Goal: Task Accomplishment & Management: Use online tool/utility

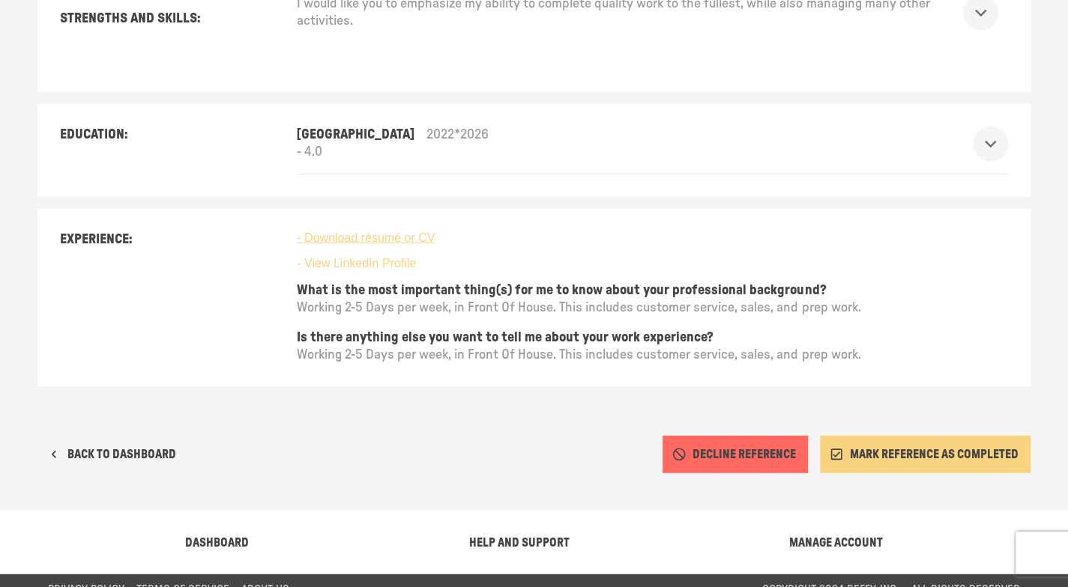
scroll to position [2036, 0]
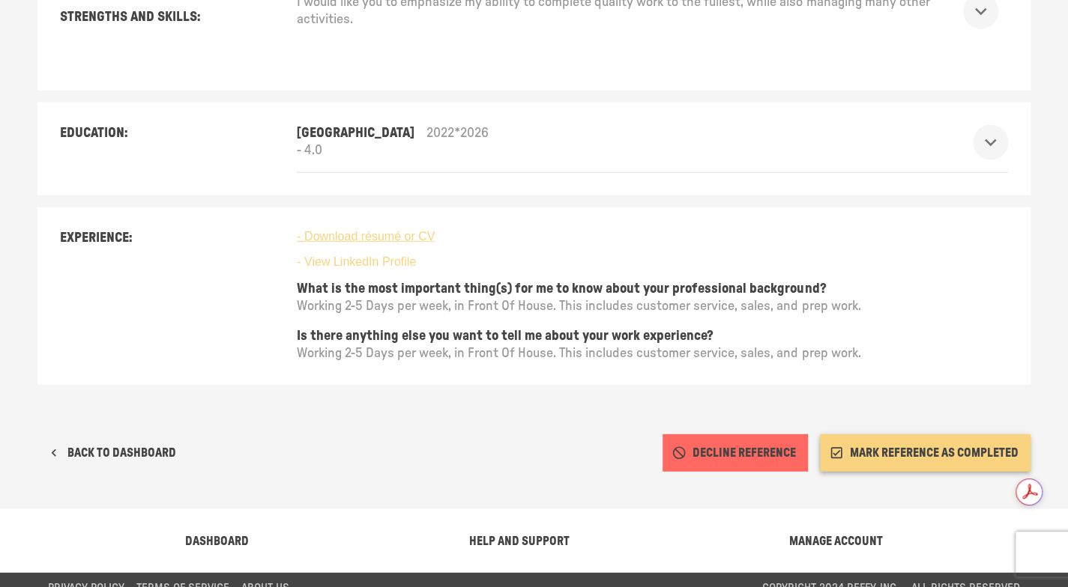
click at [916, 434] on button "MARK REFERENCE AS COMPLETED" at bounding box center [925, 452] width 211 height 37
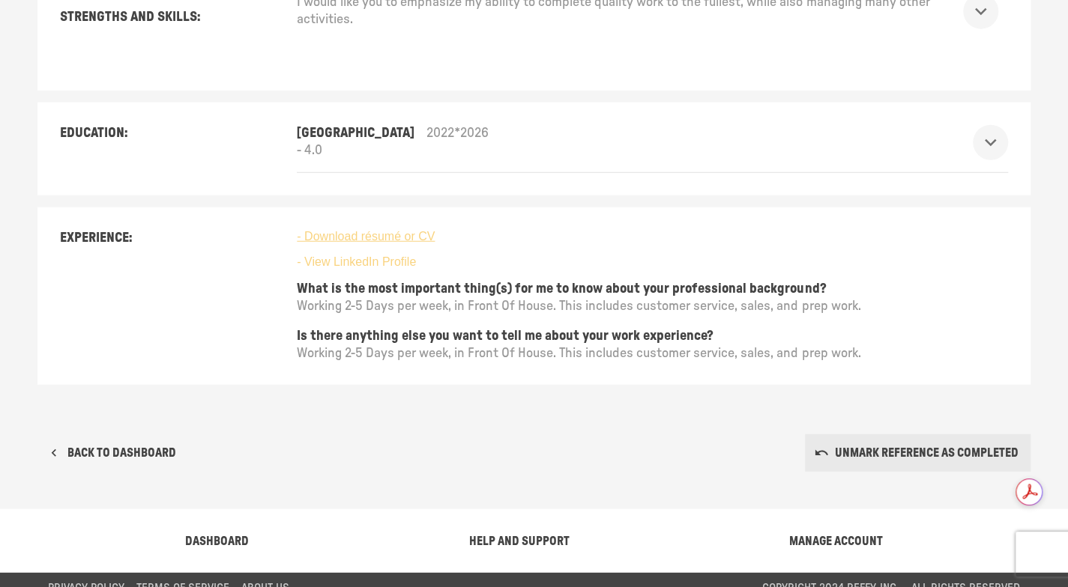
click at [156, 437] on button "BACK TO DASHBOARD" at bounding box center [112, 452] width 151 height 37
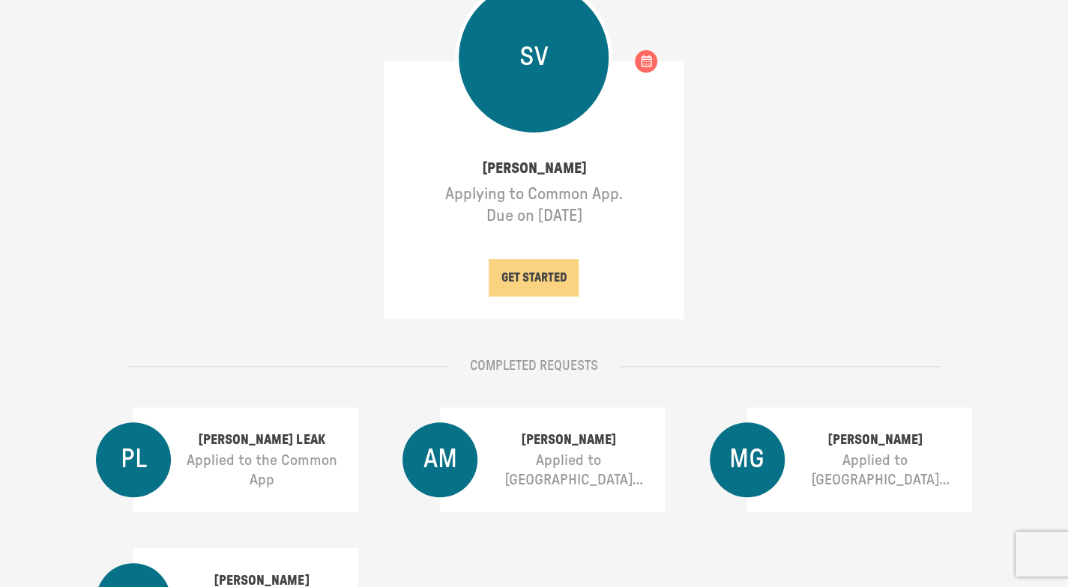
scroll to position [375, 0]
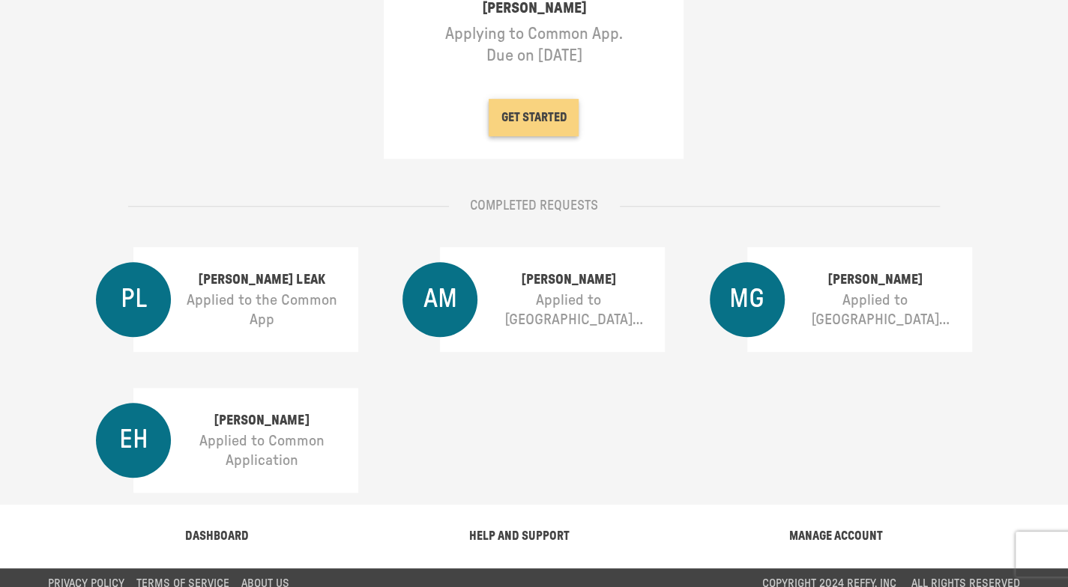
click at [542, 115] on button "GET STARTED" at bounding box center [533, 117] width 90 height 37
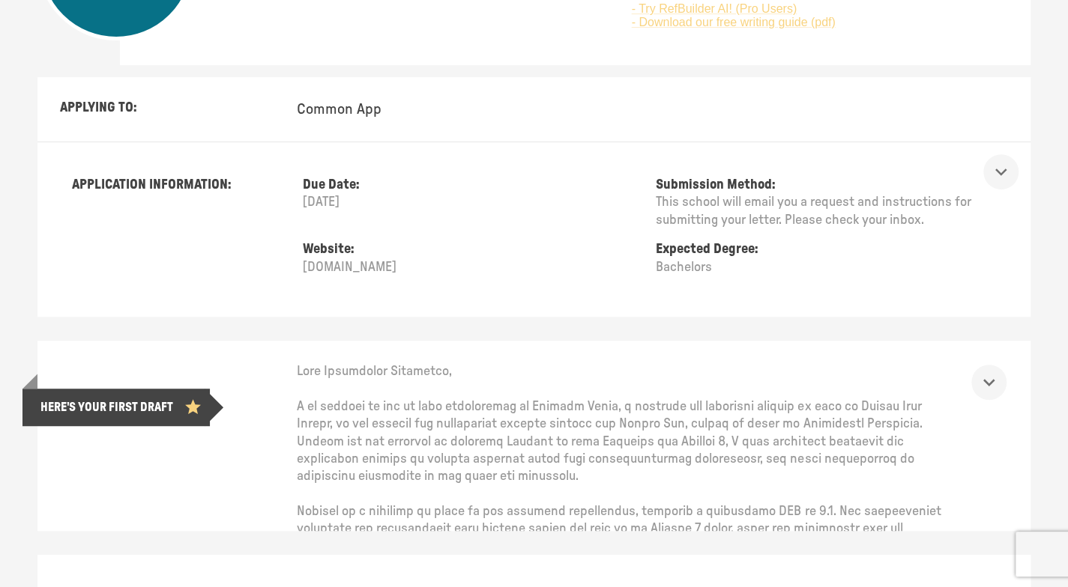
scroll to position [449, 0]
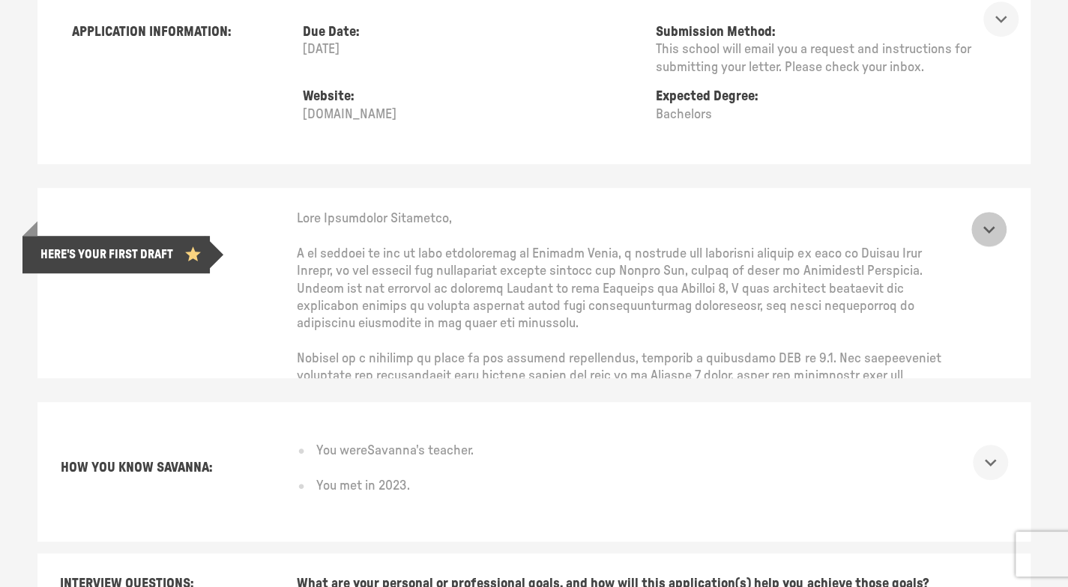
click at [1000, 230] on icon "show more" at bounding box center [988, 229] width 23 height 23
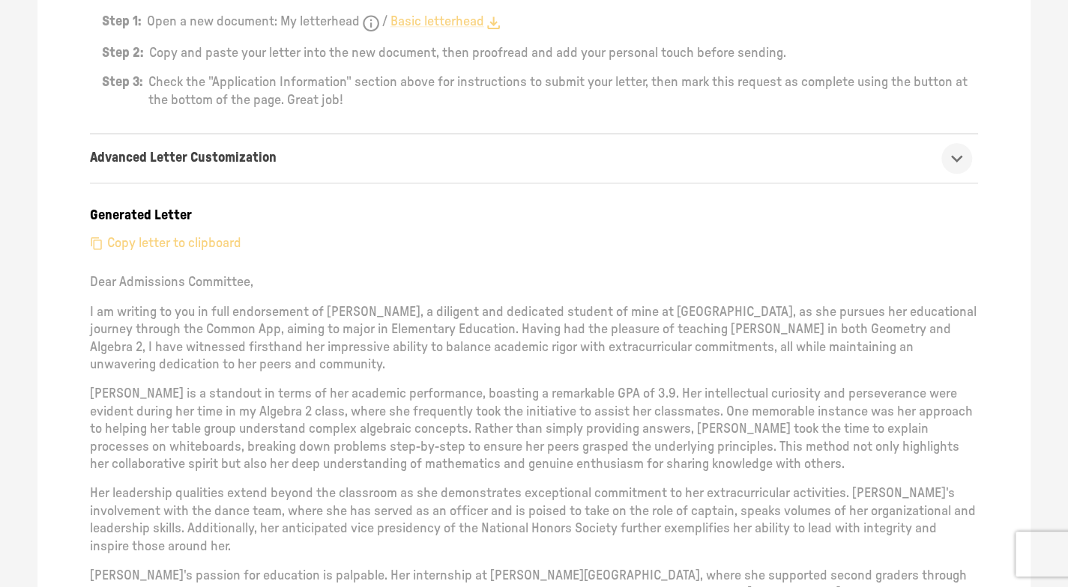
scroll to position [749, 0]
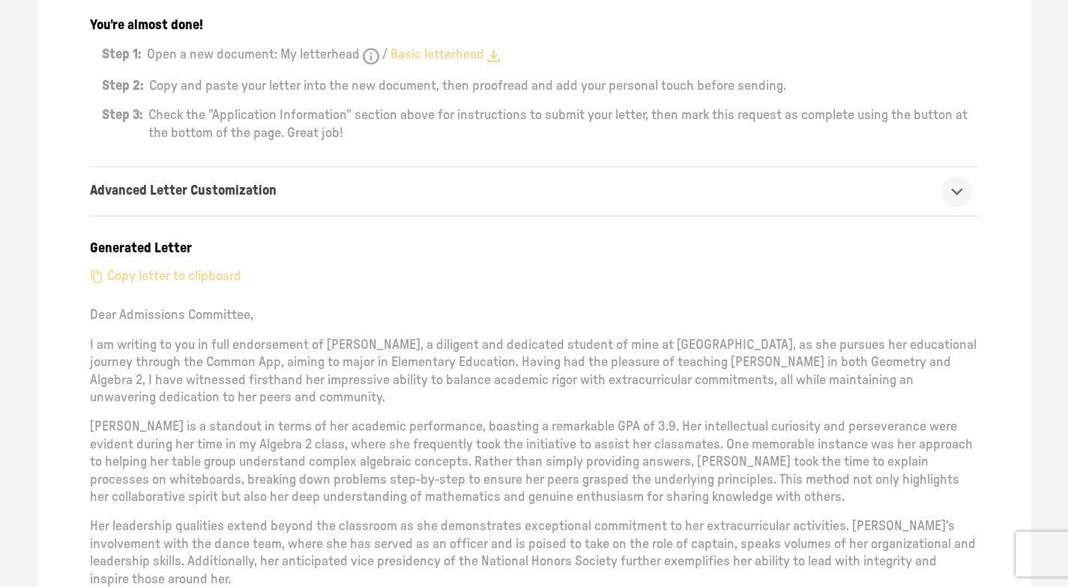
click at [205, 276] on p "Copy letter to clipboard" at bounding box center [174, 276] width 134 height 17
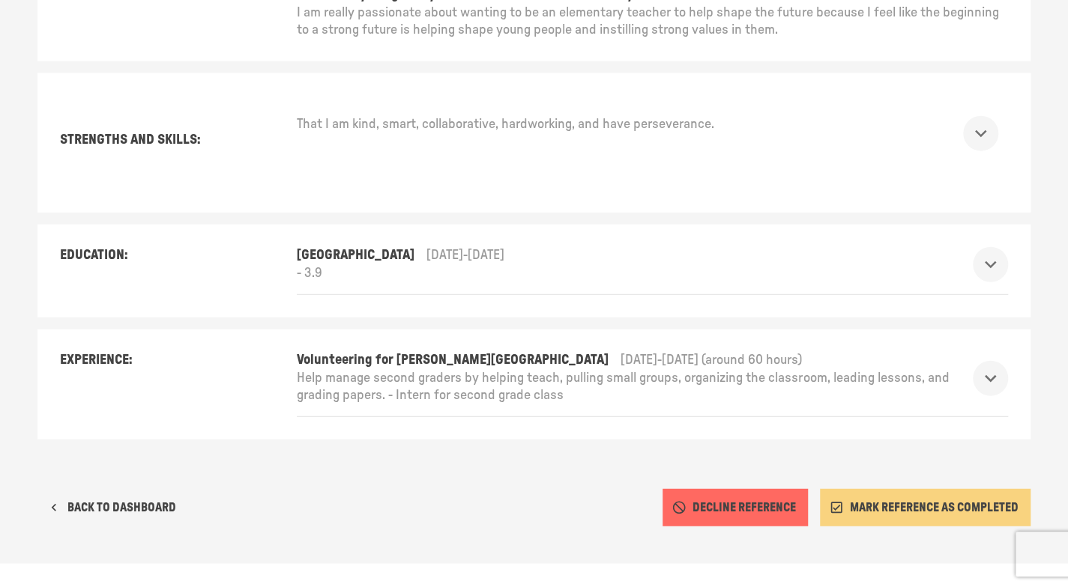
scroll to position [1990, 0]
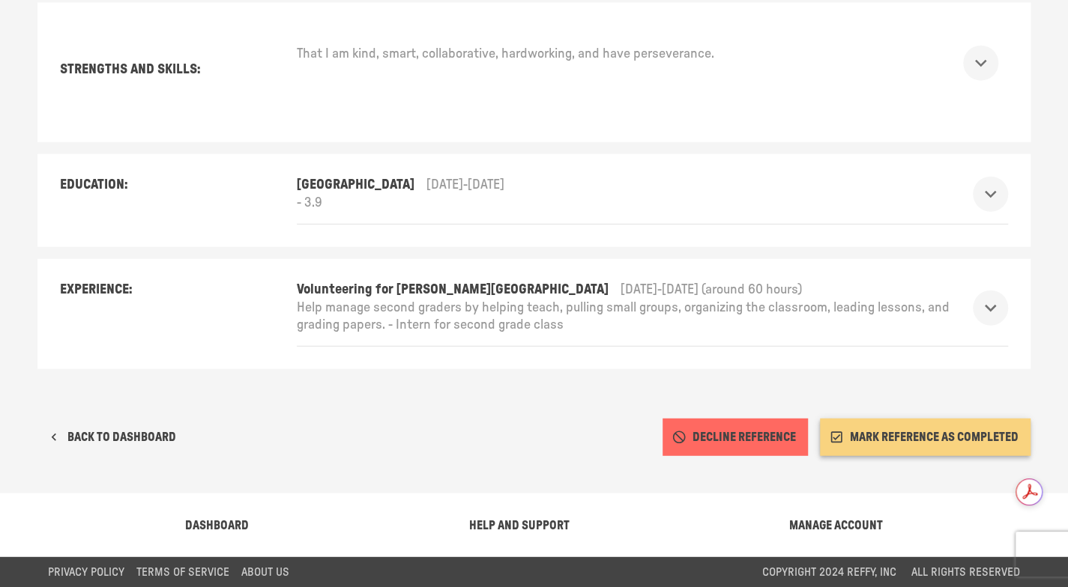
click at [947, 432] on button "MARK REFERENCE AS COMPLETED" at bounding box center [925, 437] width 211 height 37
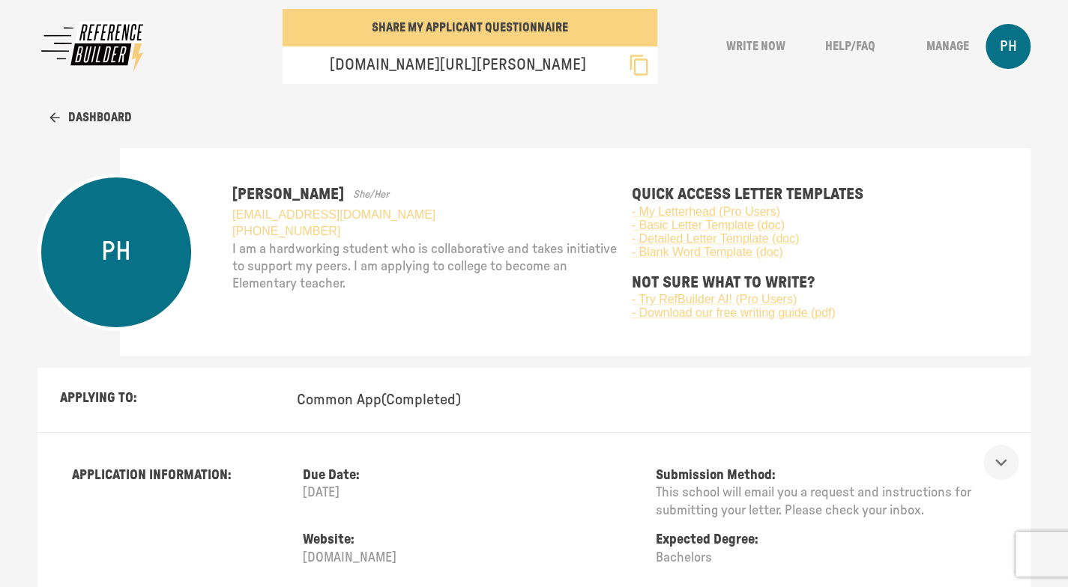
scroll to position [0, 0]
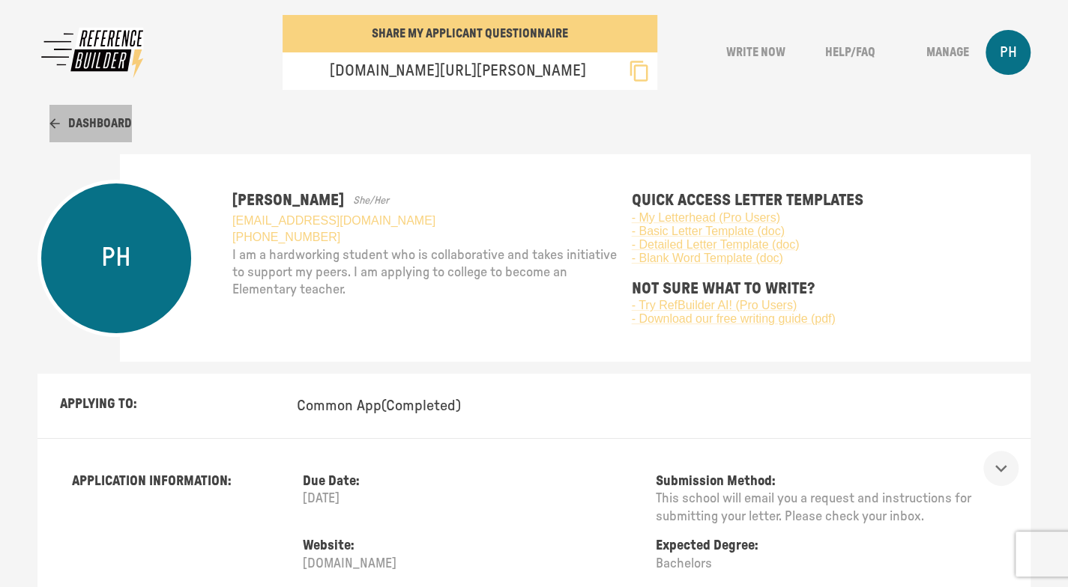
click at [90, 115] on button "Dashboard" at bounding box center [90, 123] width 82 height 37
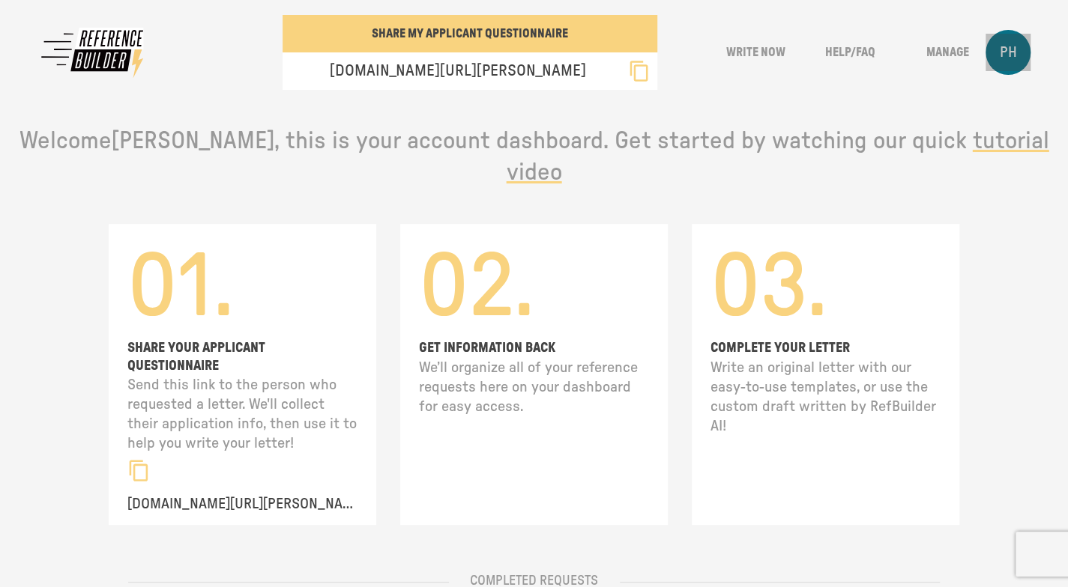
click at [1029, 47] on div "PH" at bounding box center [1007, 52] width 45 height 45
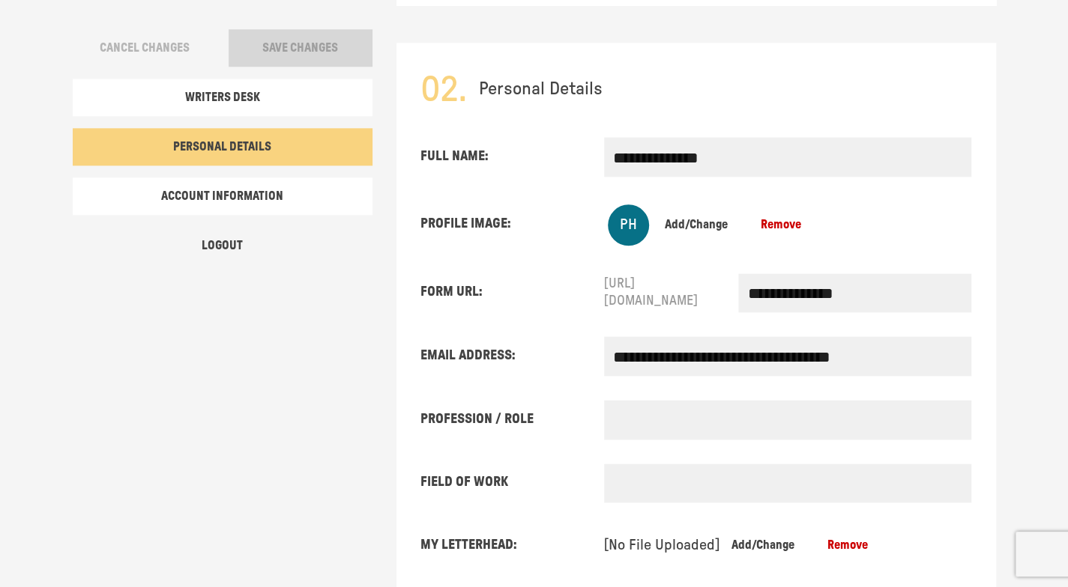
scroll to position [933, 0]
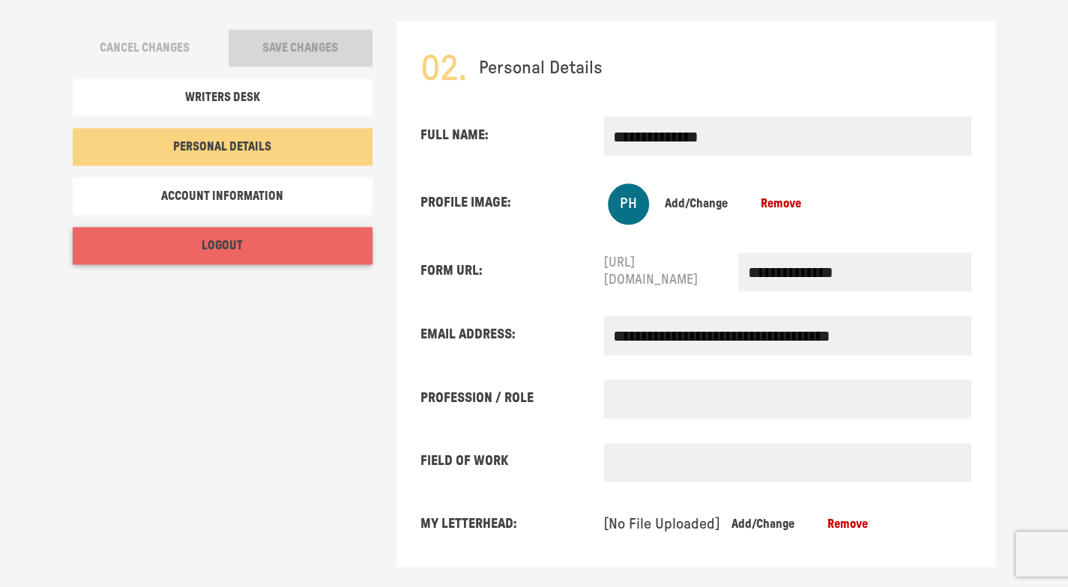
click at [219, 241] on button "Logout" at bounding box center [223, 245] width 300 height 37
